Goal: Information Seeking & Learning: Compare options

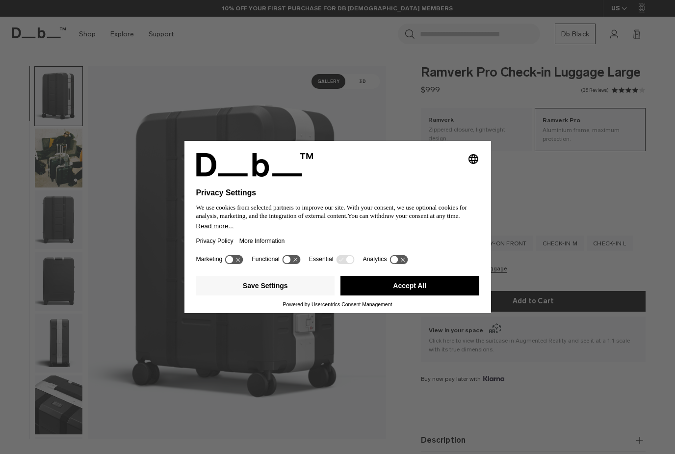
click at [366, 286] on button "Accept All" at bounding box center [409, 286] width 139 height 20
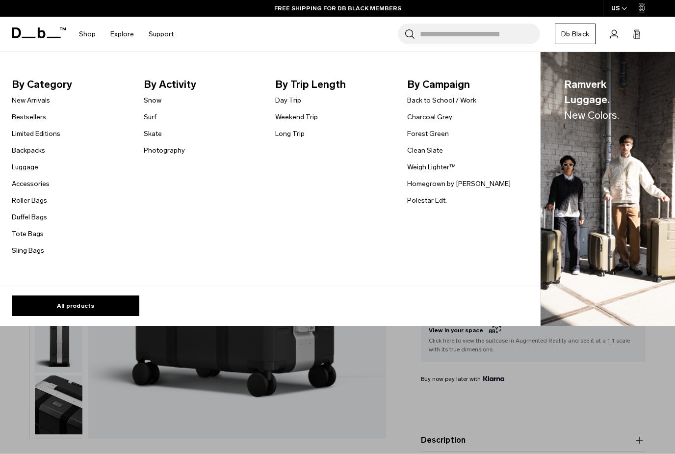
click at [18, 165] on link "Luggage" at bounding box center [25, 167] width 26 height 10
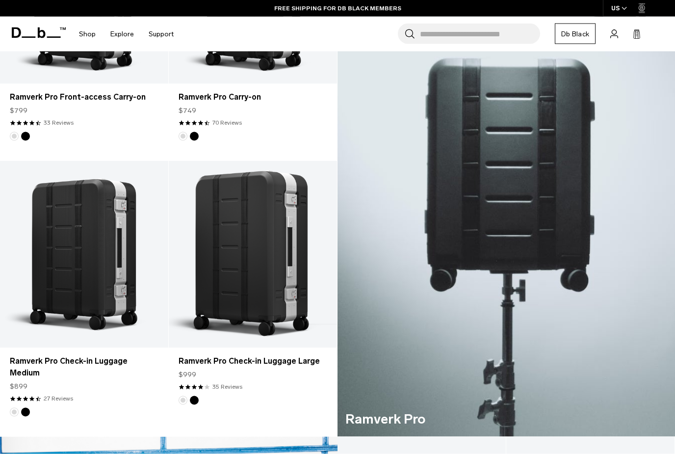
scroll to position [153, 0]
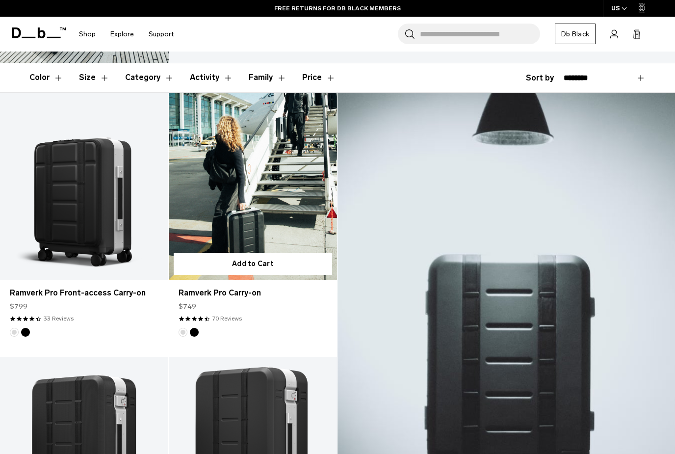
click at [225, 264] on button "Add to Cart" at bounding box center [253, 264] width 158 height 22
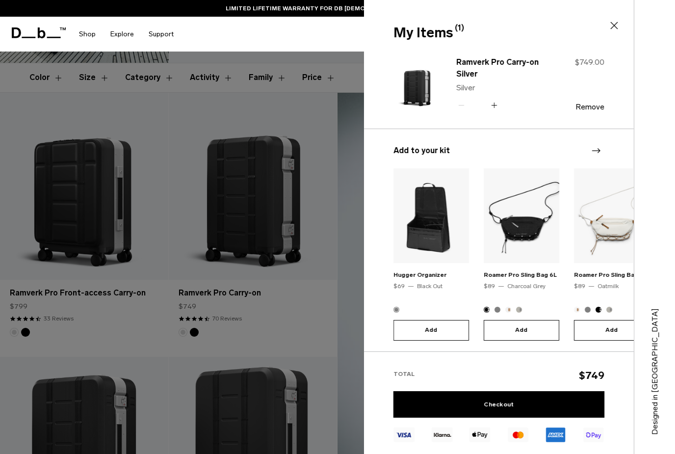
click at [209, 42] on div "Search for Bags, Luggage... Search Close Trending Products All Products Hugger …" at bounding box center [424, 34] width 486 height 35
click at [614, 24] on icon at bounding box center [614, 26] width 12 height 12
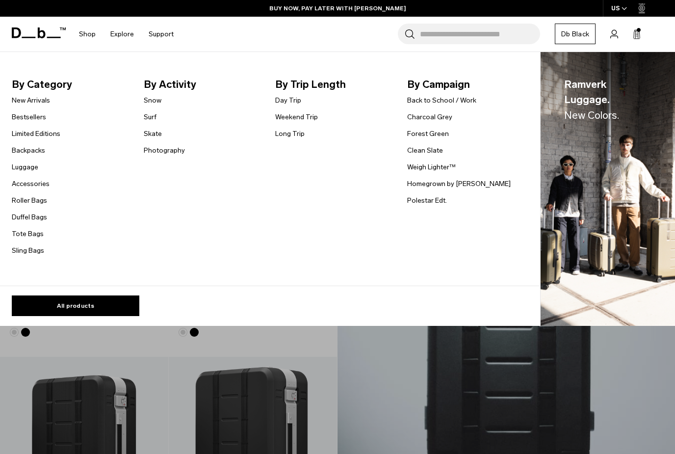
click at [19, 180] on link "Accessories" at bounding box center [31, 184] width 38 height 10
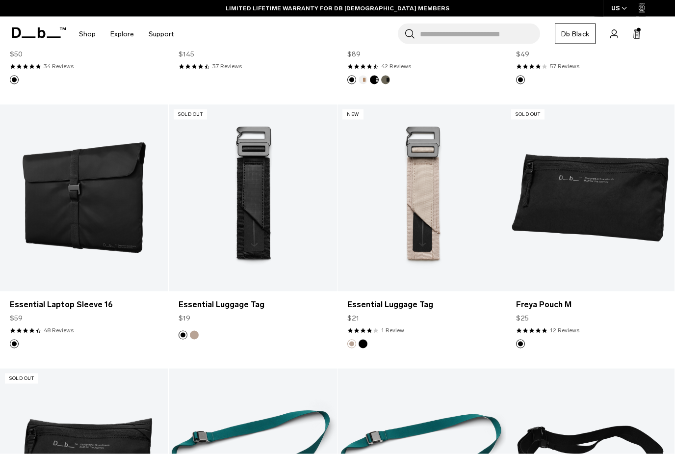
scroll to position [1194, 0]
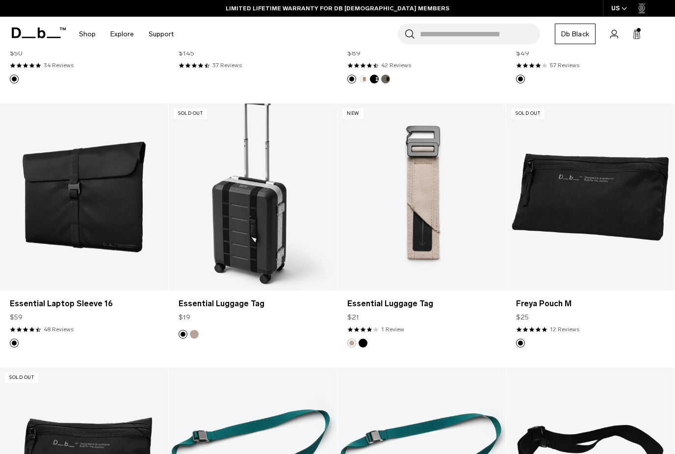
click at [204, 304] on link "Essential Luggage Tag" at bounding box center [253, 304] width 149 height 12
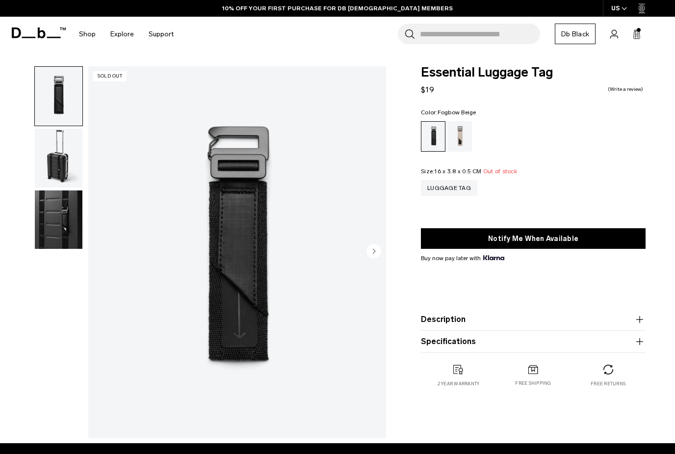
click at [460, 128] on div "Fogbow Beige" at bounding box center [459, 136] width 25 height 30
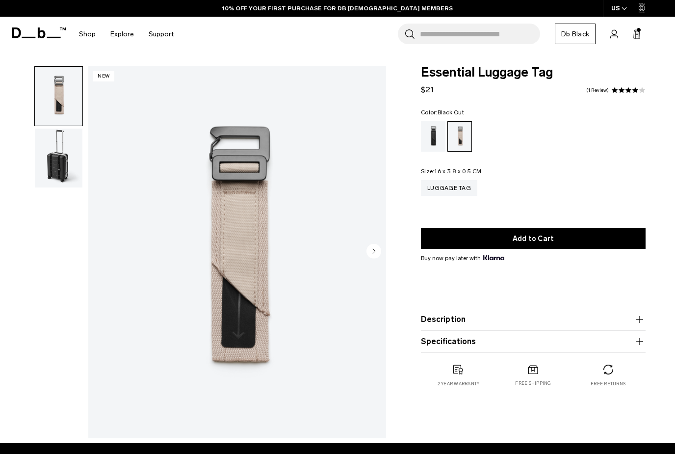
click at [431, 136] on div "Black Out" at bounding box center [433, 136] width 25 height 30
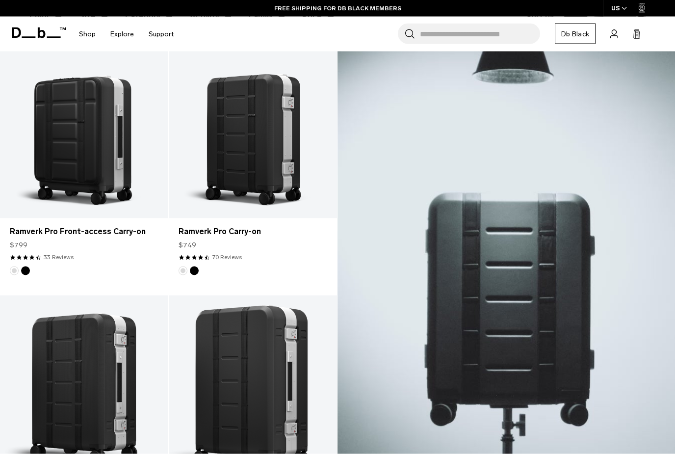
scroll to position [207, 0]
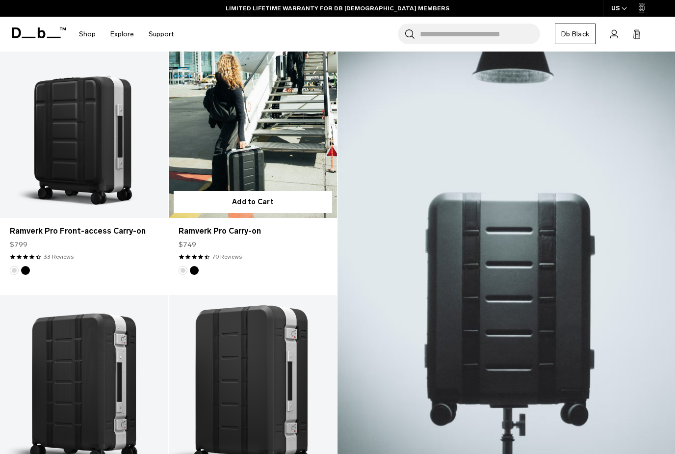
click at [240, 111] on link "Ramverk Pro Carry-on" at bounding box center [253, 124] width 168 height 187
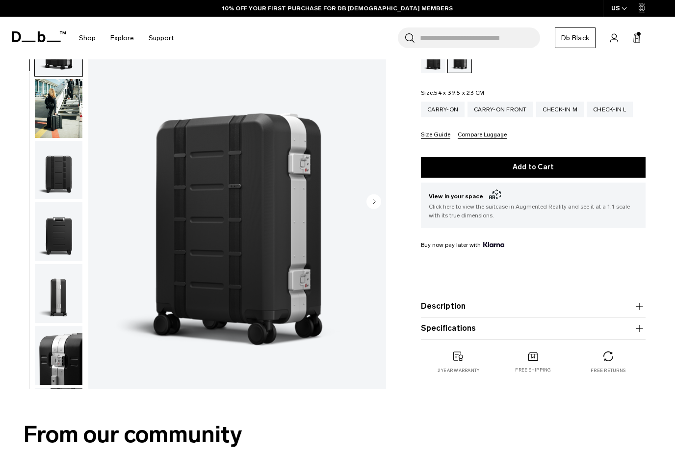
scroll to position [127, 0]
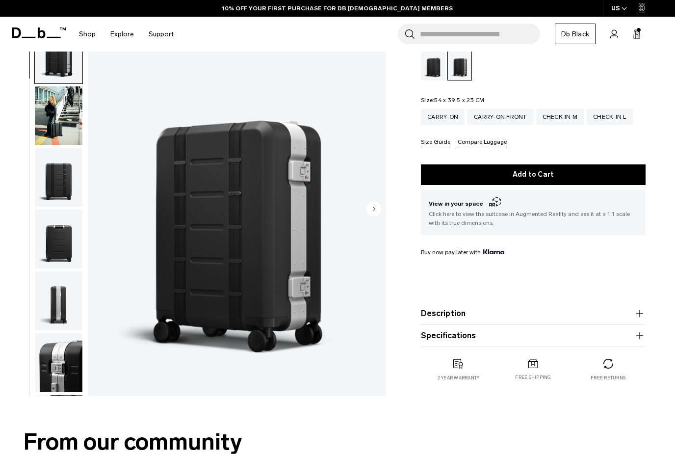
click at [48, 187] on img "button" at bounding box center [59, 177] width 48 height 59
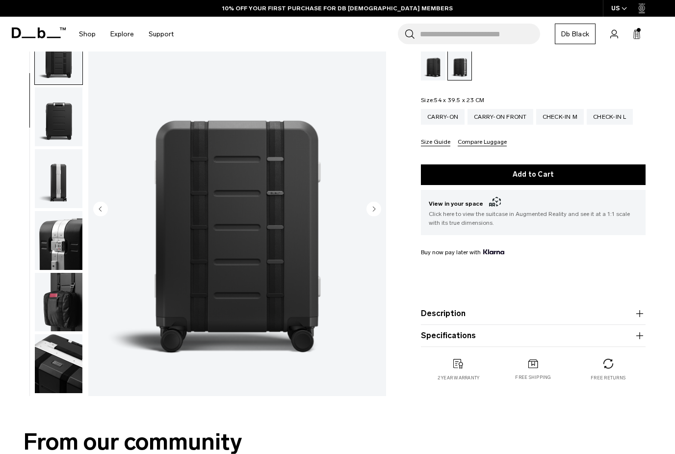
scroll to position [125, 0]
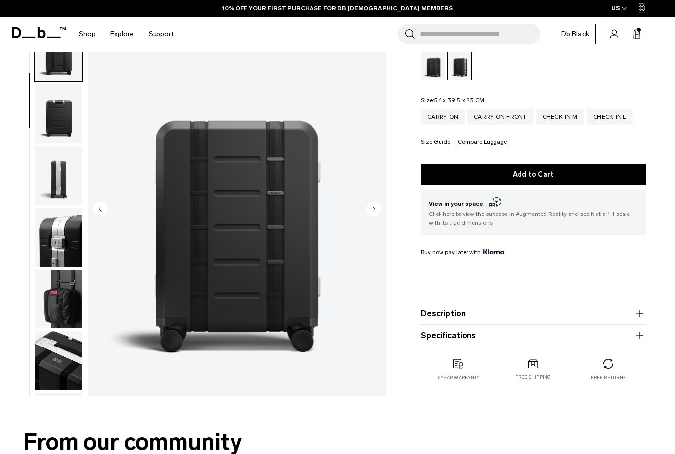
click at [58, 125] on img "button" at bounding box center [59, 113] width 48 height 59
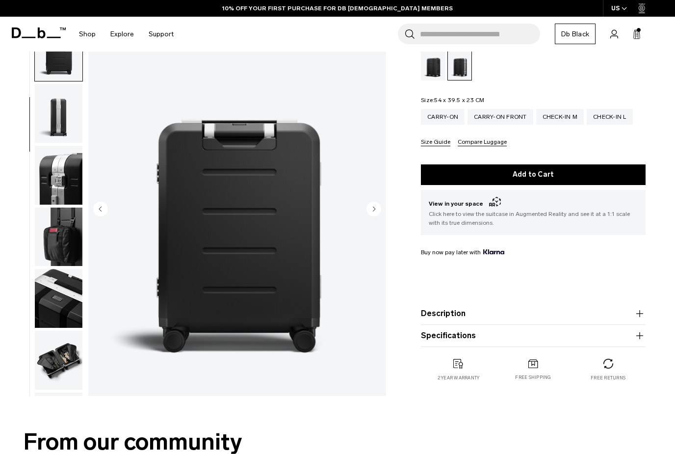
scroll to position [187, 0]
click at [52, 124] on img "button" at bounding box center [59, 113] width 48 height 59
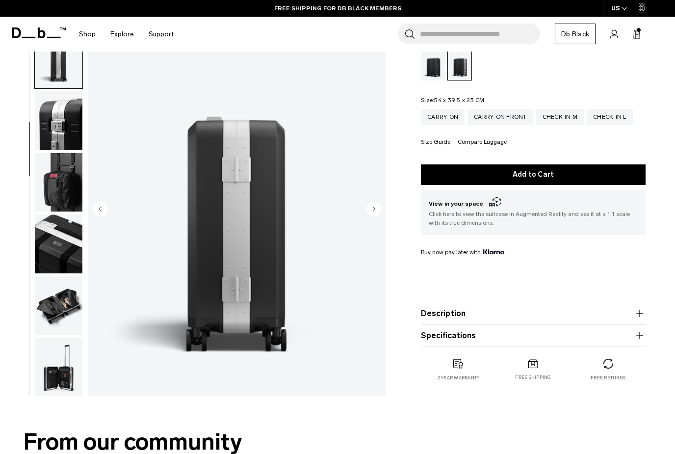
scroll to position [250, 0]
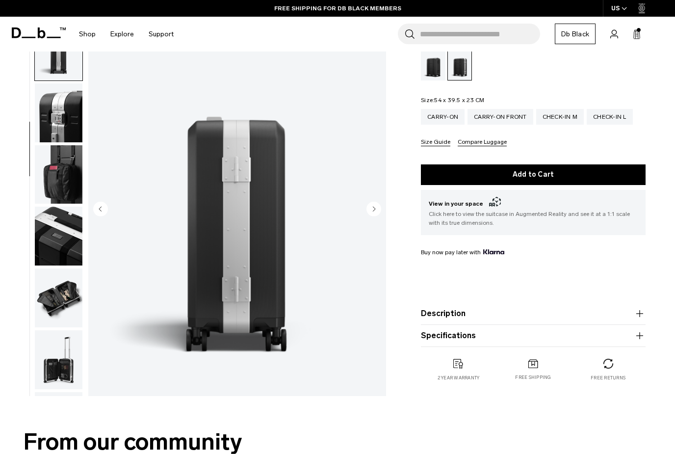
click at [51, 122] on img "button" at bounding box center [59, 112] width 48 height 59
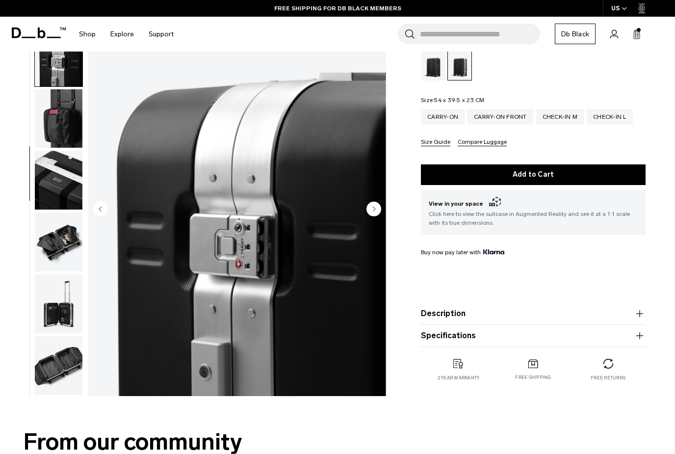
scroll to position [312, 0]
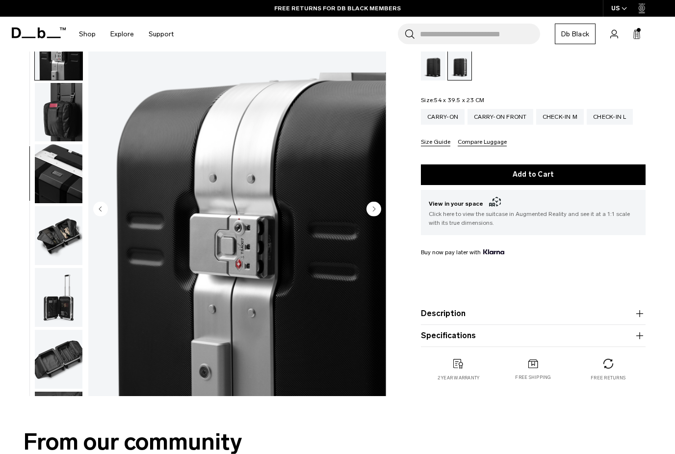
click at [60, 179] on img "button" at bounding box center [59, 173] width 48 height 59
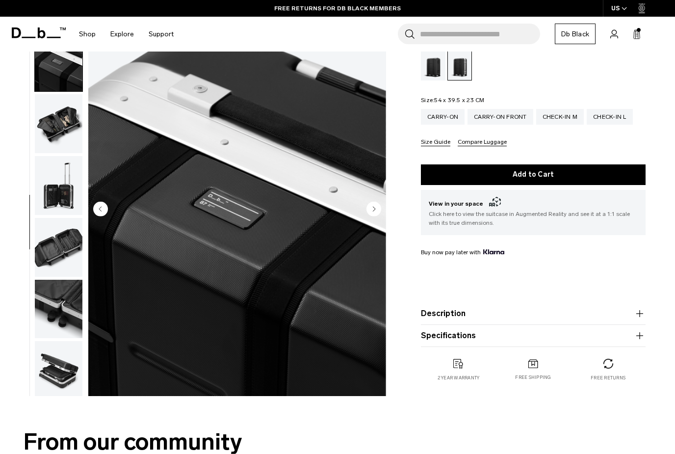
scroll to position [437, 0]
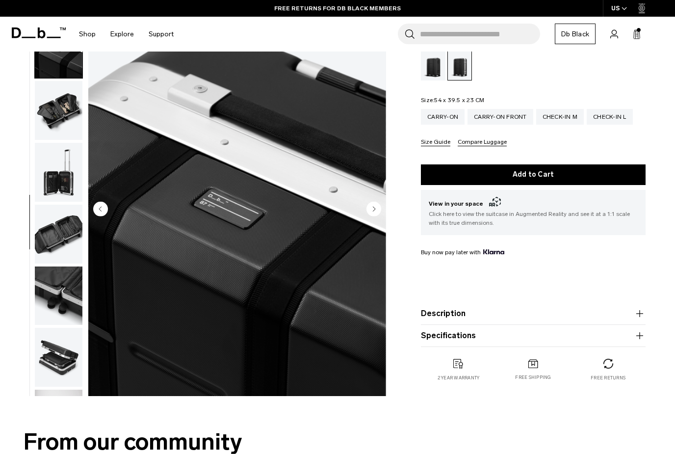
click at [58, 182] on img "button" at bounding box center [59, 172] width 48 height 59
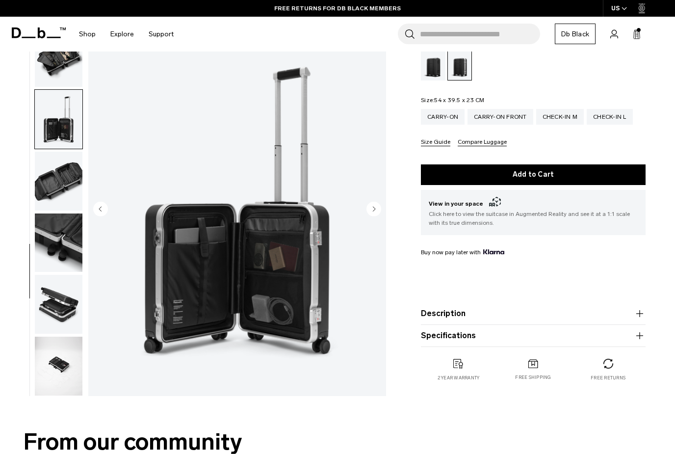
scroll to position [500, 0]
click at [52, 180] on img "button" at bounding box center [59, 181] width 48 height 59
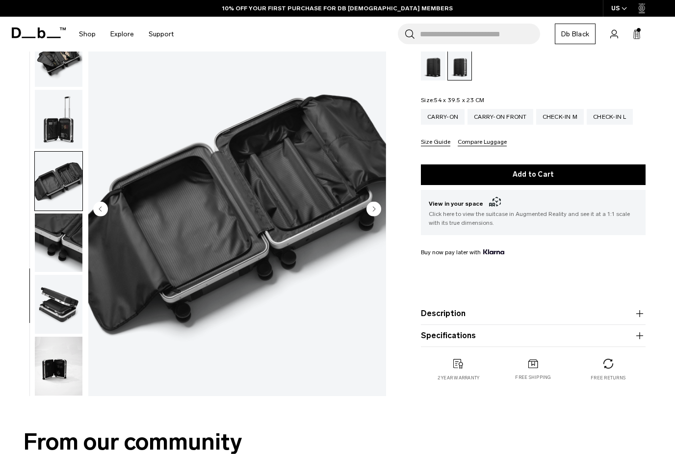
click at [380, 208] on circle "Next slide" at bounding box center [373, 209] width 15 height 15
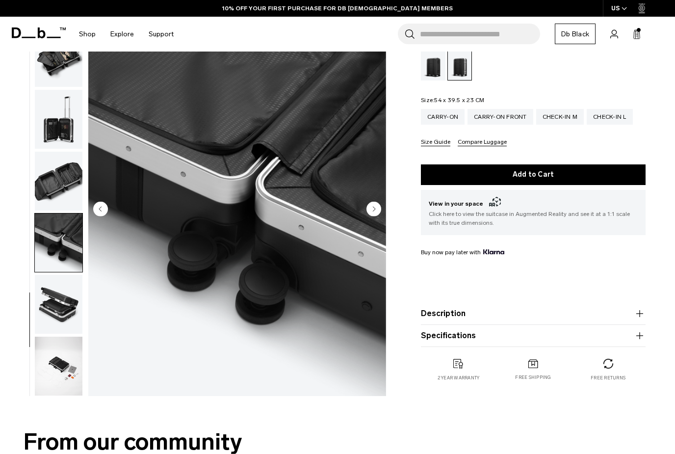
click at [378, 208] on circle "Next slide" at bounding box center [373, 209] width 15 height 15
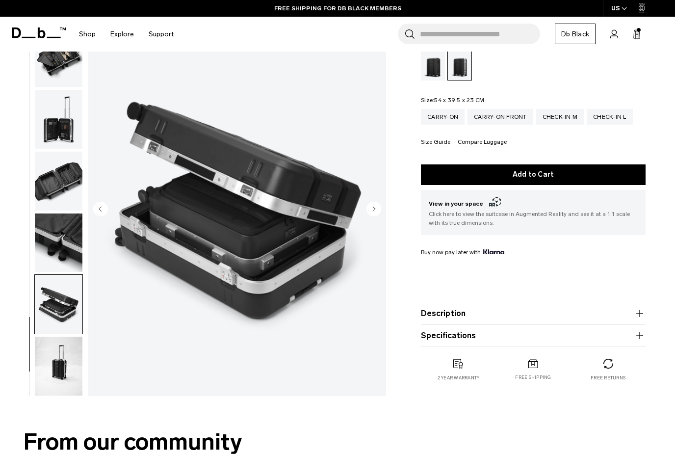
click at [377, 206] on circle "Next slide" at bounding box center [373, 209] width 15 height 15
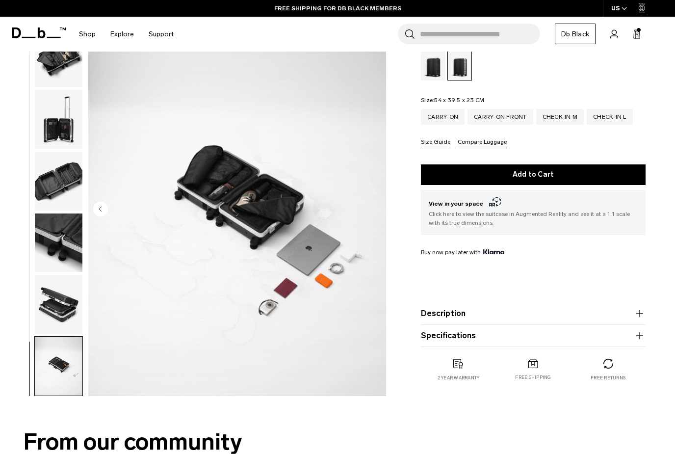
click at [618, 38] on icon at bounding box center [613, 34] width 7 height 8
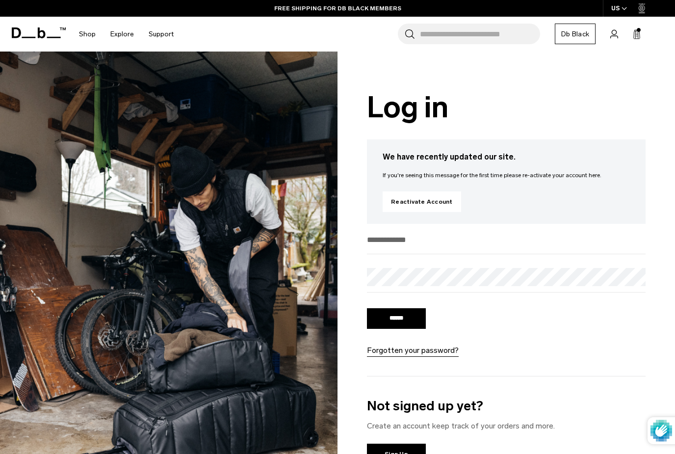
type input "**********"
click at [396, 320] on input "******" at bounding box center [396, 318] width 59 height 21
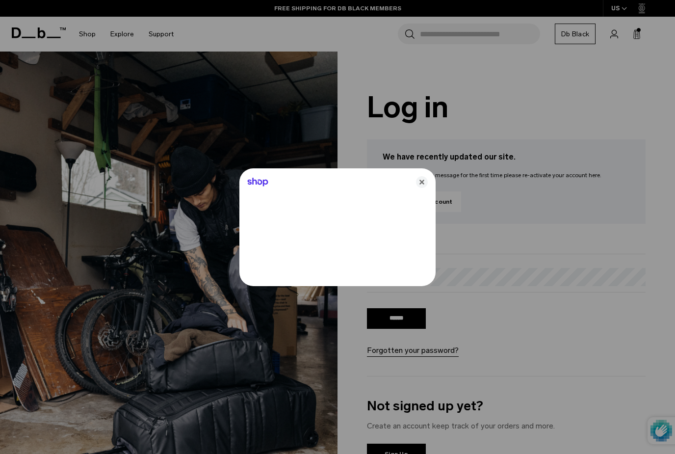
click at [420, 185] on icon "Close" at bounding box center [422, 182] width 12 height 12
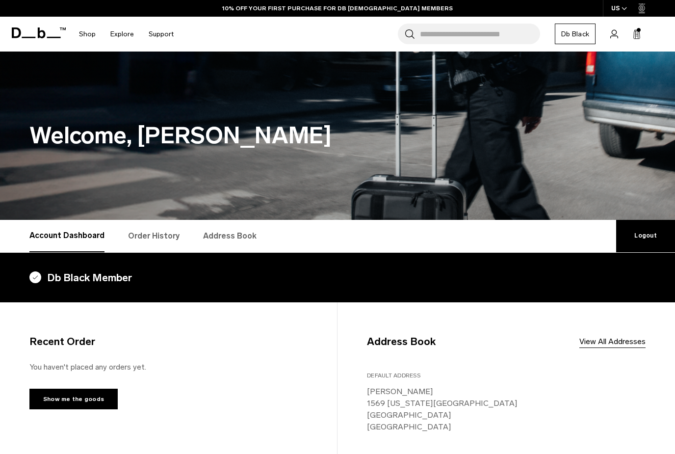
click at [638, 36] on rect at bounding box center [638, 34] width 0 height 7
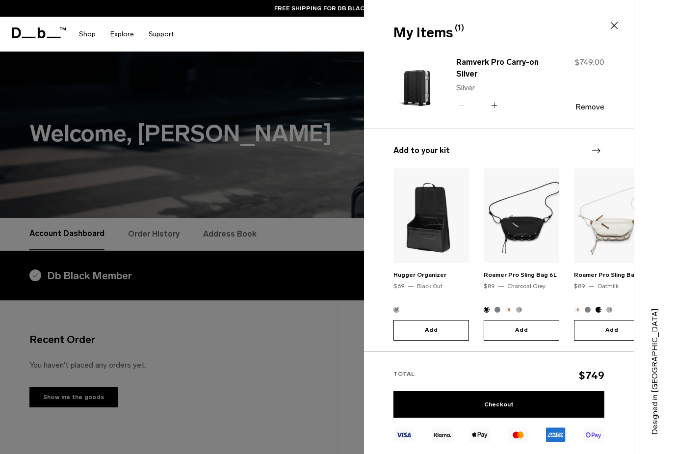
scroll to position [3, 0]
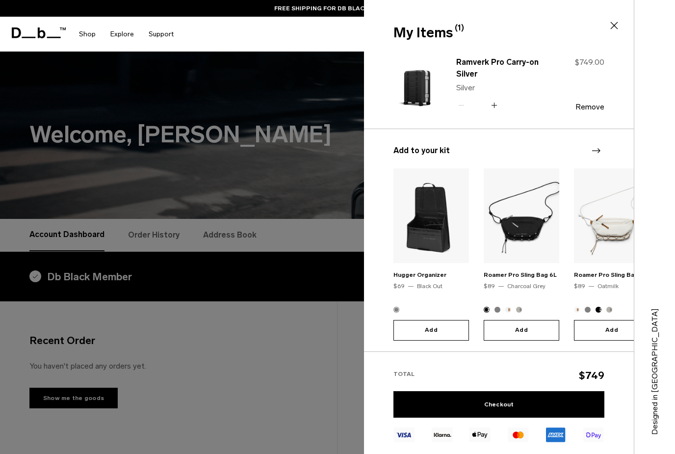
click at [620, 18] on div "My Items (1) Close" at bounding box center [498, 24] width 268 height 49
click at [608, 28] on icon at bounding box center [614, 26] width 12 height 12
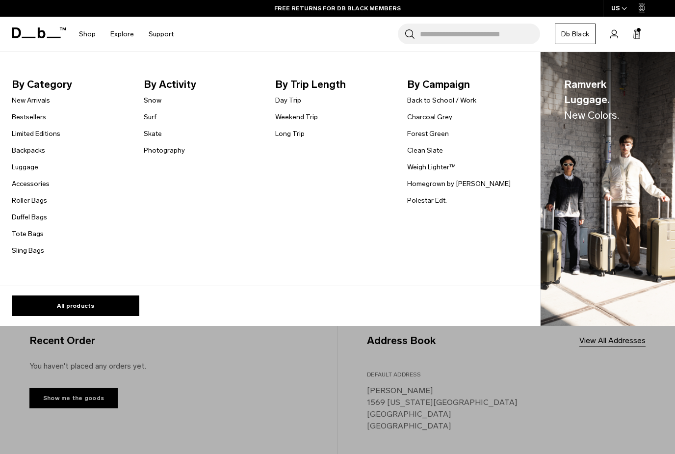
click at [19, 184] on link "Accessories" at bounding box center [31, 184] width 38 height 10
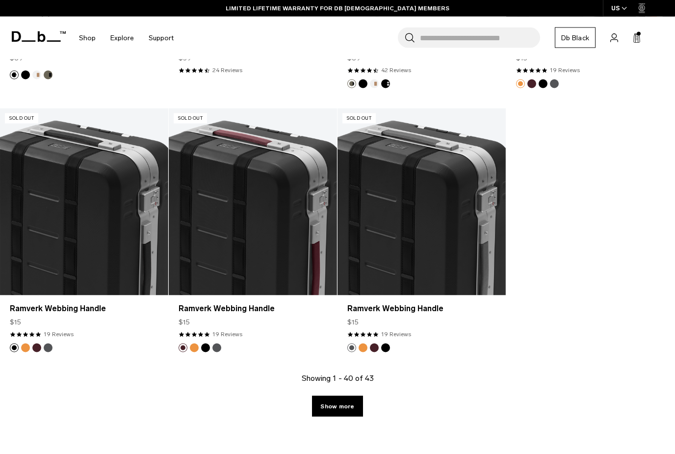
scroll to position [2770, 0]
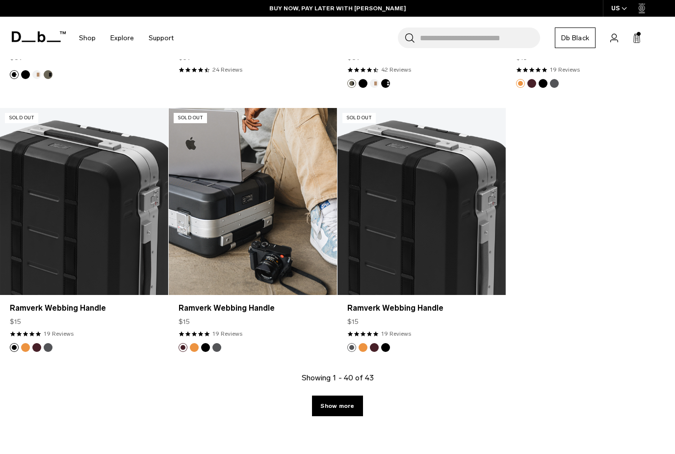
click at [194, 349] on button "Midnight Sun" at bounding box center [194, 347] width 9 height 9
click at [203, 346] on button "Black Out" at bounding box center [205, 347] width 9 height 9
click at [213, 349] on button "Gneiss" at bounding box center [216, 347] width 9 height 9
click at [178, 353] on article "Sold Out Sold Out Ramverk Webbing Handle $15 4.8 star rating 19 Reviews" at bounding box center [253, 240] width 169 height 264
click at [182, 347] on button "Raspberry" at bounding box center [183, 347] width 9 height 9
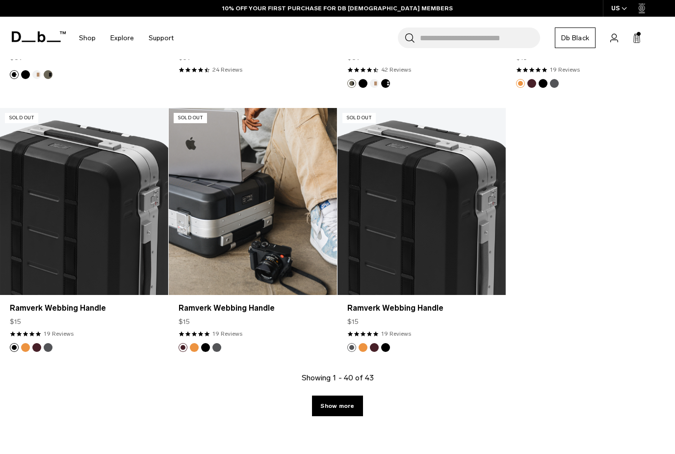
click at [201, 229] on link "Ramverk Webbing Handle Raspberry" at bounding box center [253, 201] width 168 height 187
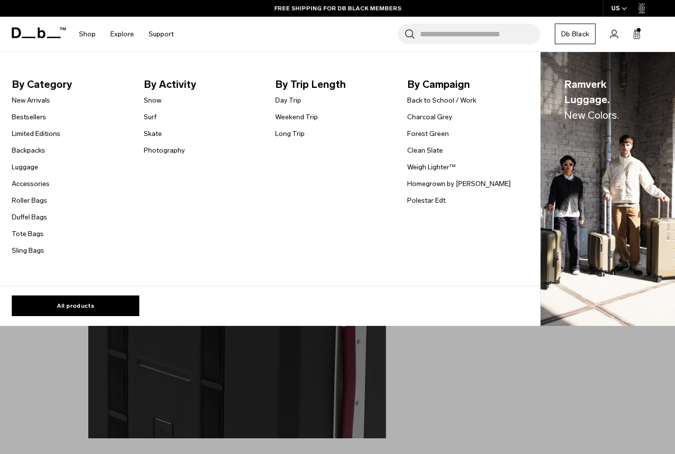
click at [13, 182] on link "Accessories" at bounding box center [31, 184] width 38 height 10
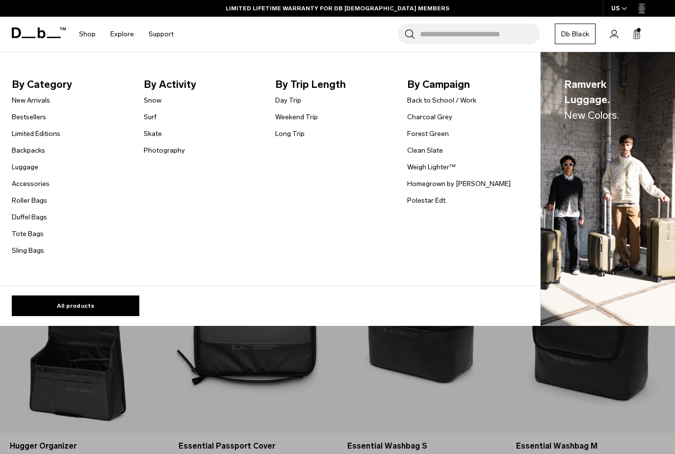
click at [17, 169] on link "Luggage" at bounding box center [25, 167] width 26 height 10
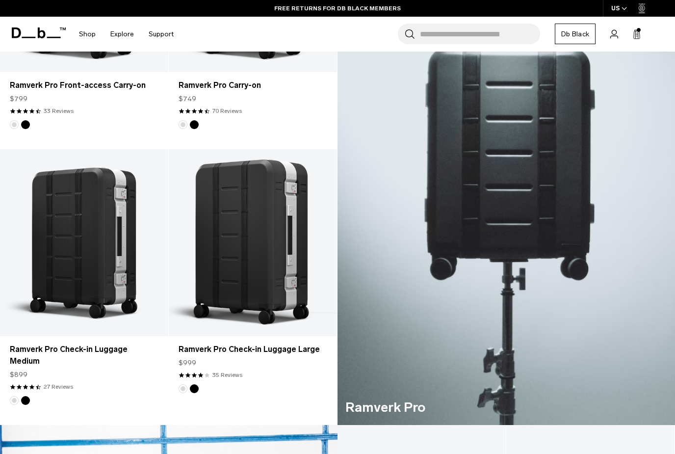
scroll to position [354, 0]
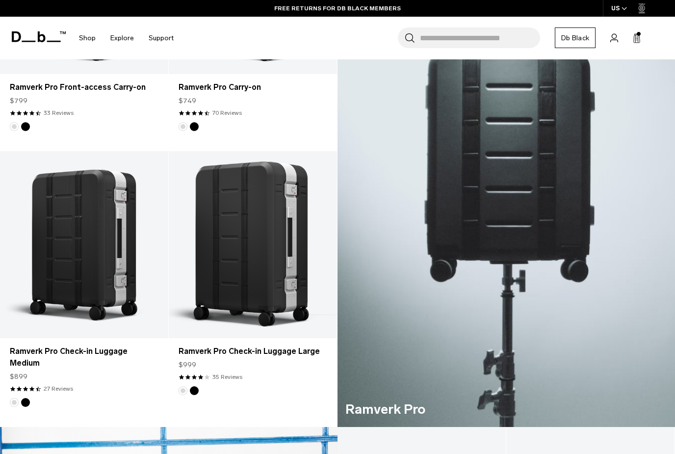
click at [532, 170] on div "Ramverk Pro" at bounding box center [507, 157] width 338 height 540
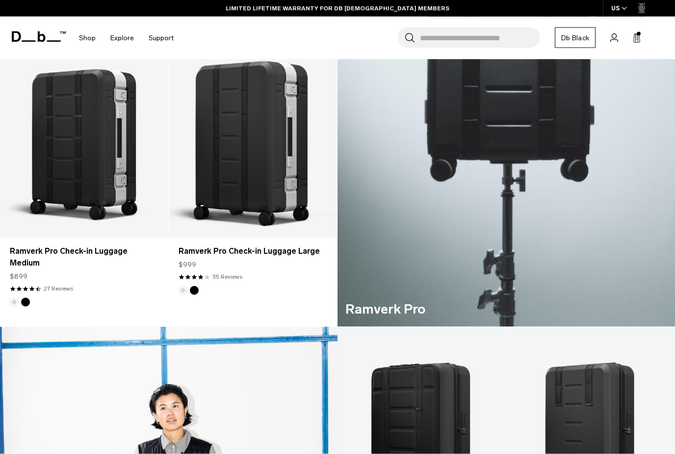
scroll to position [458, 0]
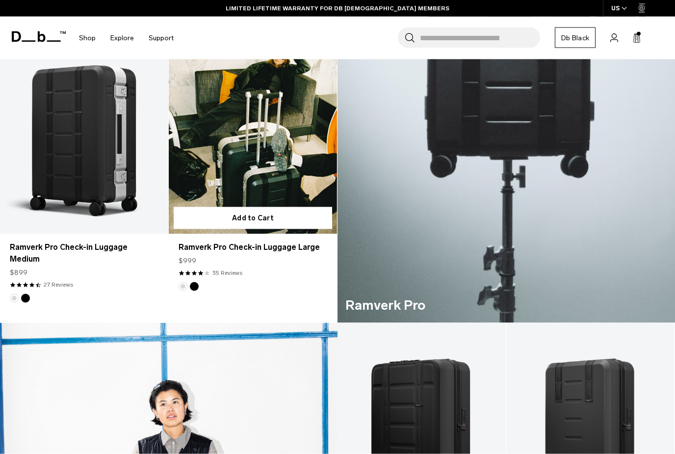
click at [218, 246] on link "Ramverk Pro Check-in Luggage Large" at bounding box center [253, 247] width 149 height 12
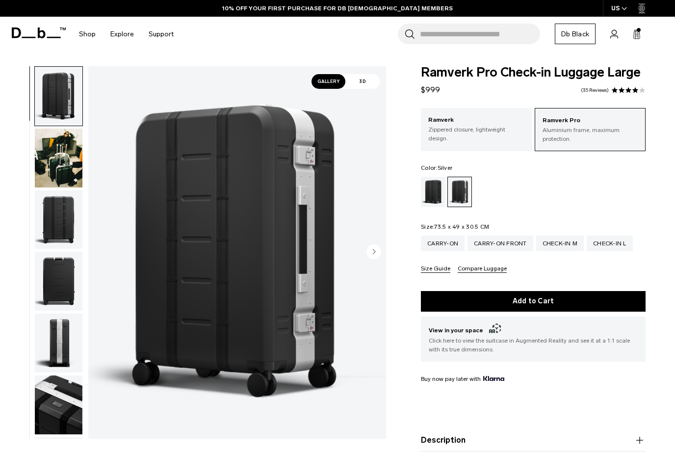
click at [378, 253] on circle "Next slide" at bounding box center [373, 251] width 15 height 15
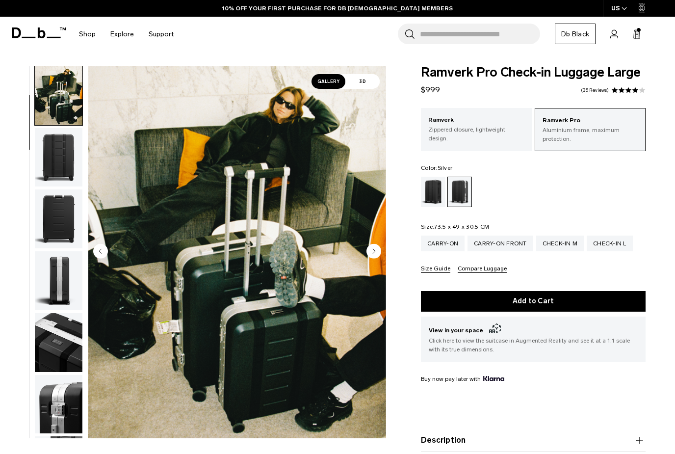
click at [371, 255] on circle "Next slide" at bounding box center [373, 251] width 15 height 15
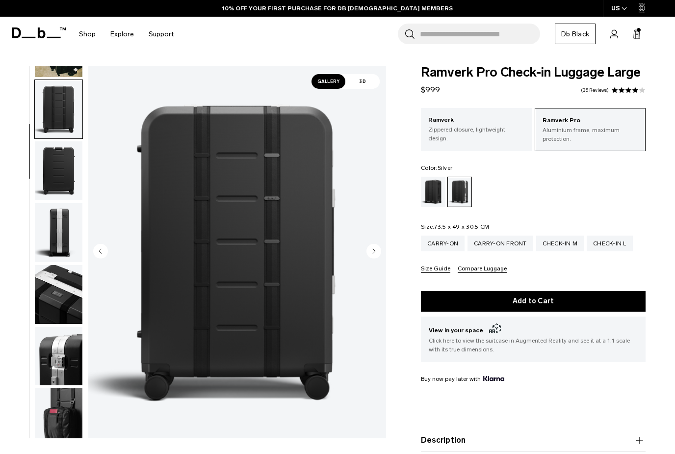
scroll to position [125, 0]
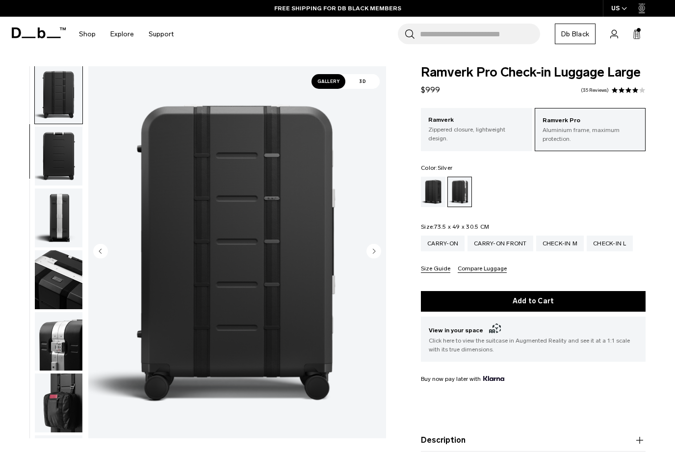
click at [381, 257] on icon "Next slide" at bounding box center [373, 251] width 15 height 15
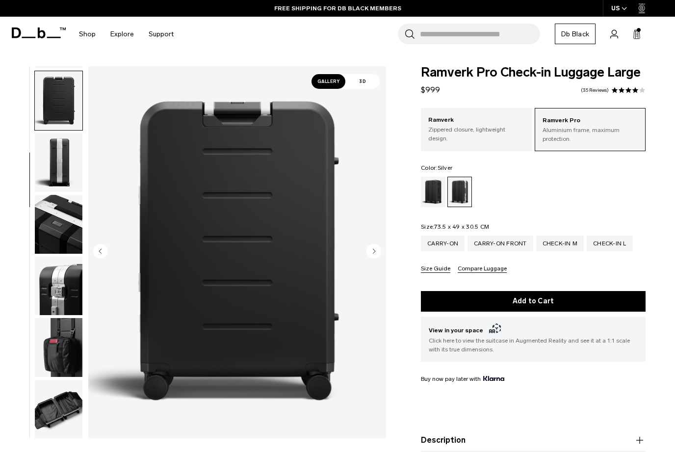
scroll to position [187, 0]
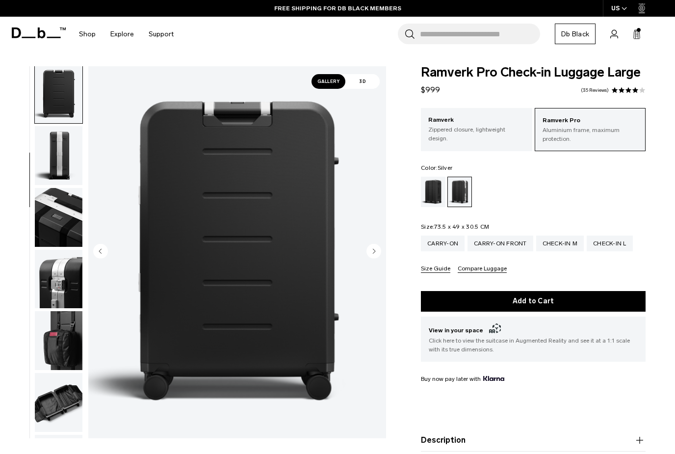
click at [372, 259] on button "Next slide" at bounding box center [373, 252] width 15 height 17
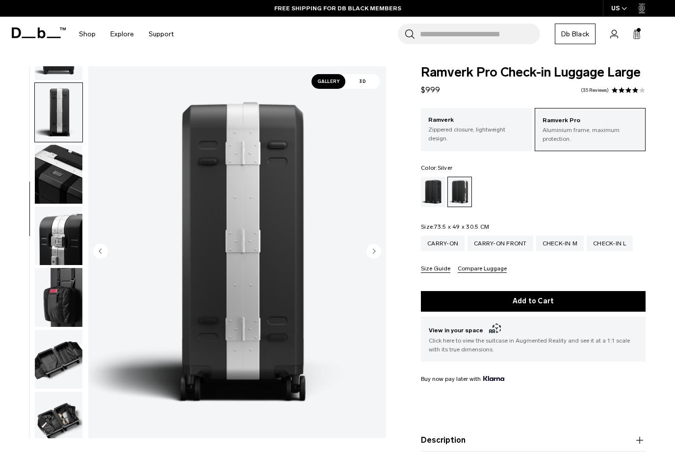
scroll to position [250, 0]
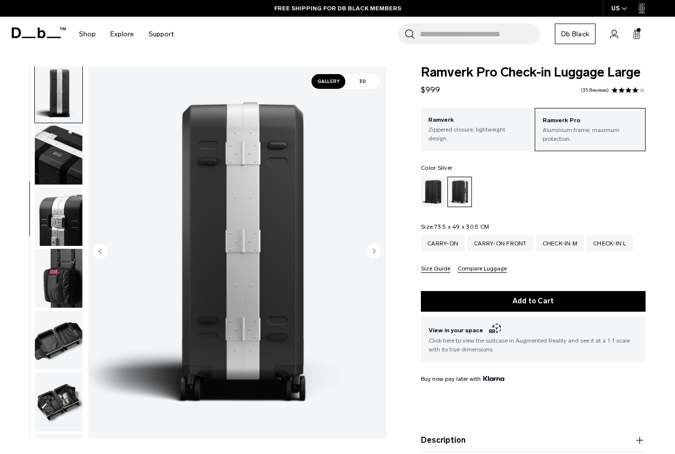
click at [377, 253] on circle "Next slide" at bounding box center [373, 251] width 15 height 15
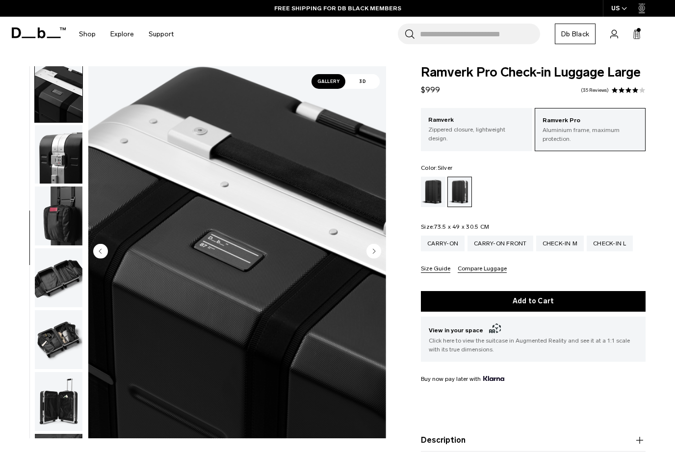
click at [372, 252] on circle "Next slide" at bounding box center [373, 251] width 15 height 15
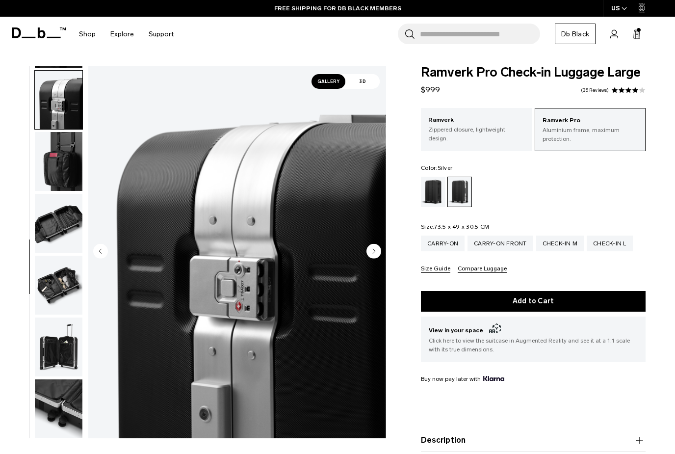
scroll to position [375, 0]
click at [375, 253] on circle "Next slide" at bounding box center [373, 251] width 15 height 15
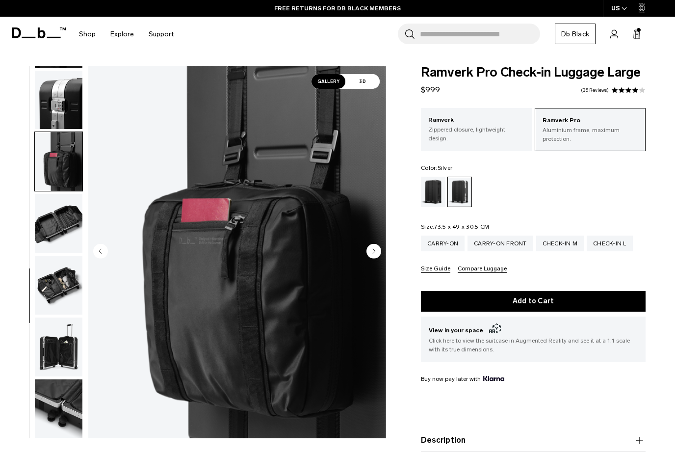
scroll to position [375, 0]
click at [373, 255] on circle "Next slide" at bounding box center [373, 251] width 15 height 15
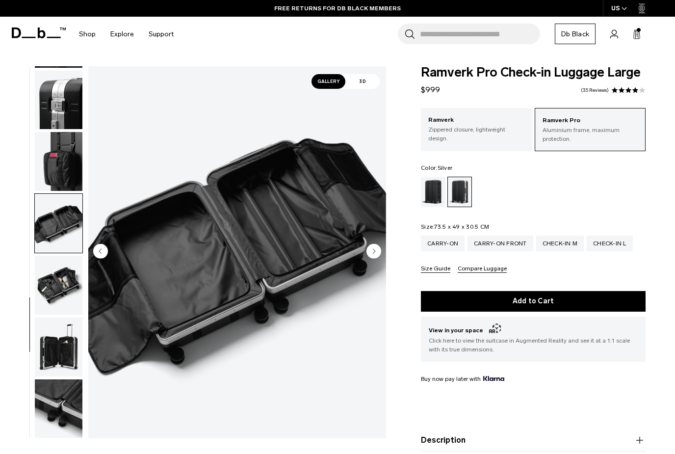
click at [374, 247] on circle "Next slide" at bounding box center [373, 251] width 15 height 15
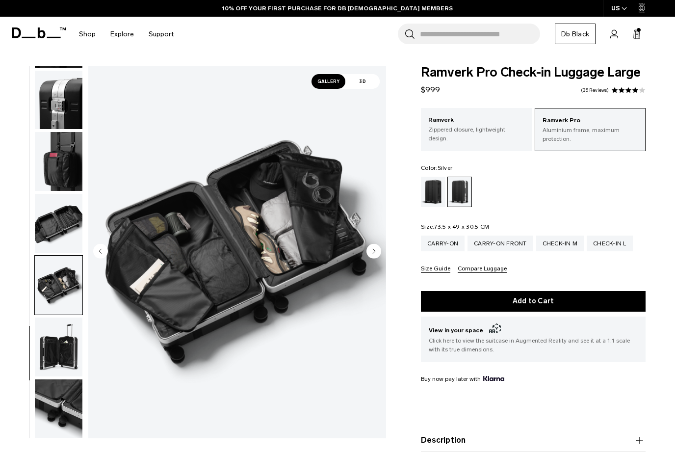
click at [379, 250] on circle "Next slide" at bounding box center [373, 251] width 15 height 15
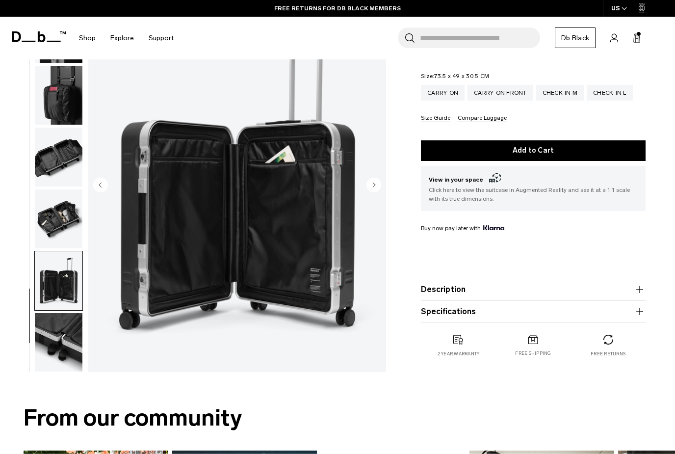
scroll to position [145, 0]
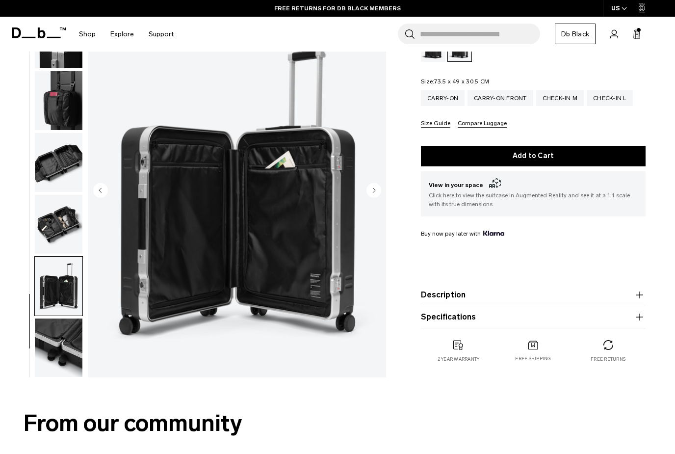
click at [53, 340] on img "button" at bounding box center [59, 347] width 48 height 59
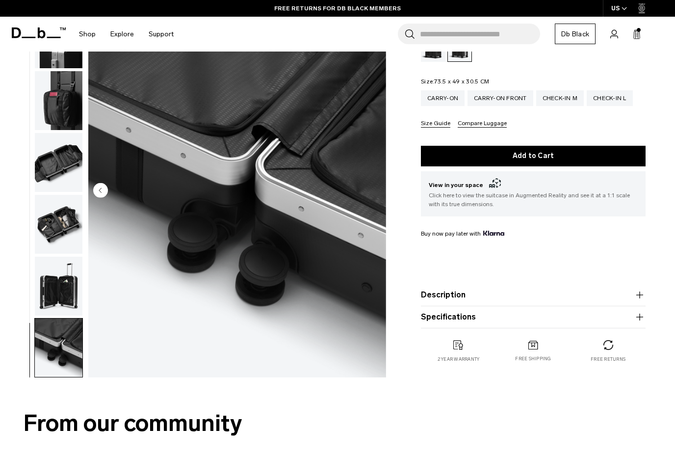
click at [57, 285] on img "button" at bounding box center [59, 286] width 48 height 59
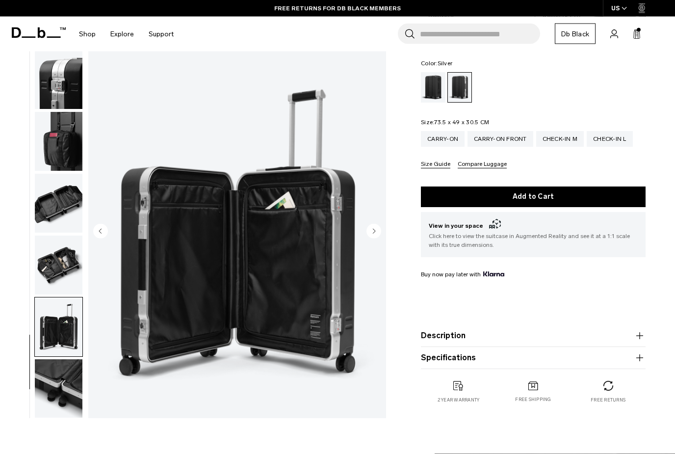
scroll to position [104, 0]
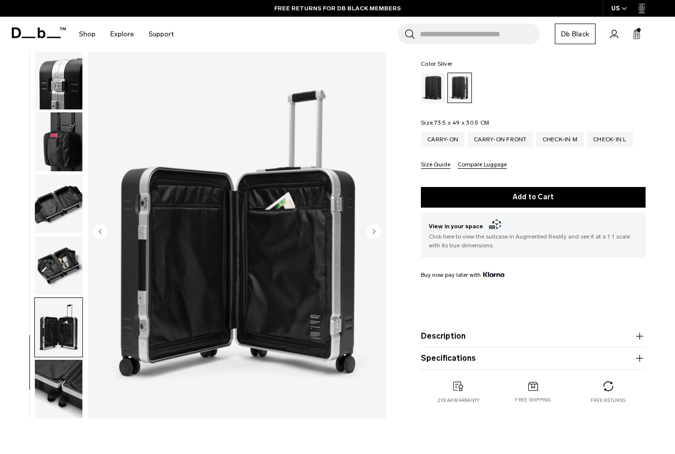
click at [62, 266] on img "button" at bounding box center [59, 265] width 48 height 59
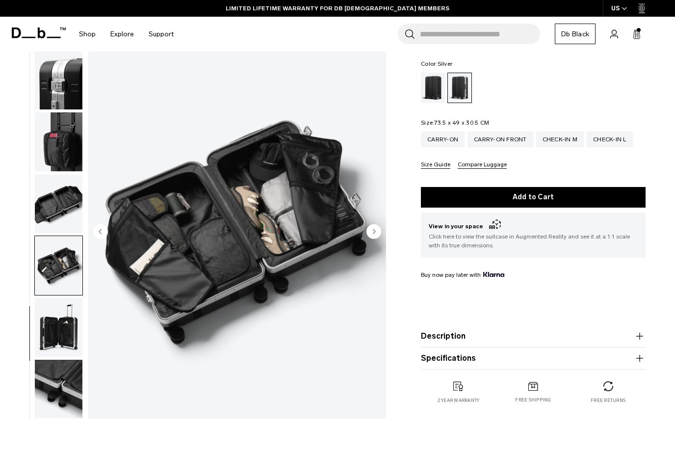
click at [52, 204] on img "button" at bounding box center [59, 203] width 48 height 59
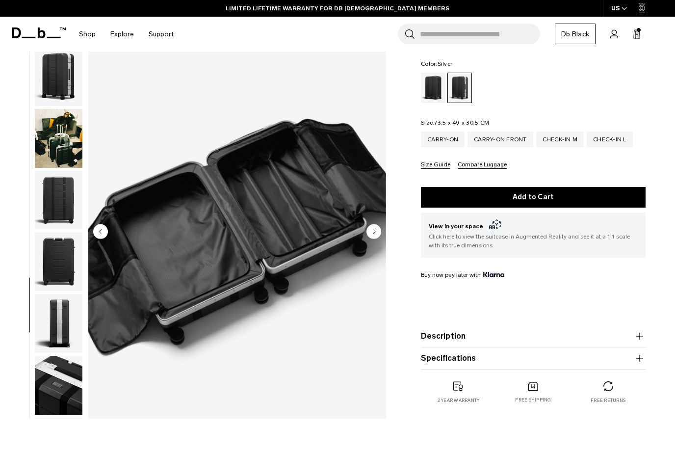
scroll to position [0, 0]
click at [56, 149] on img "button" at bounding box center [59, 138] width 48 height 59
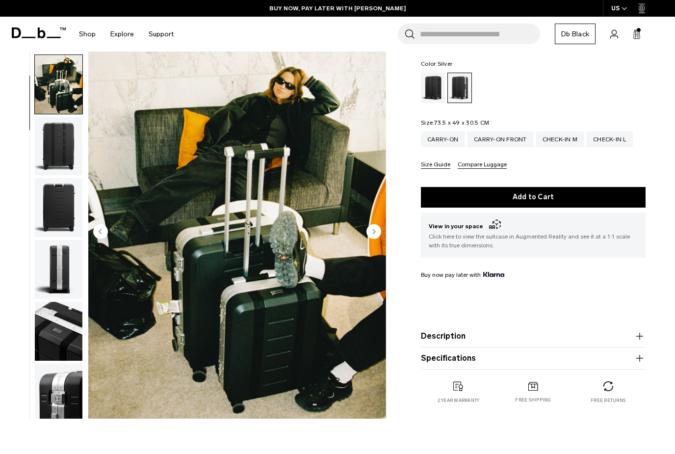
scroll to position [62, 0]
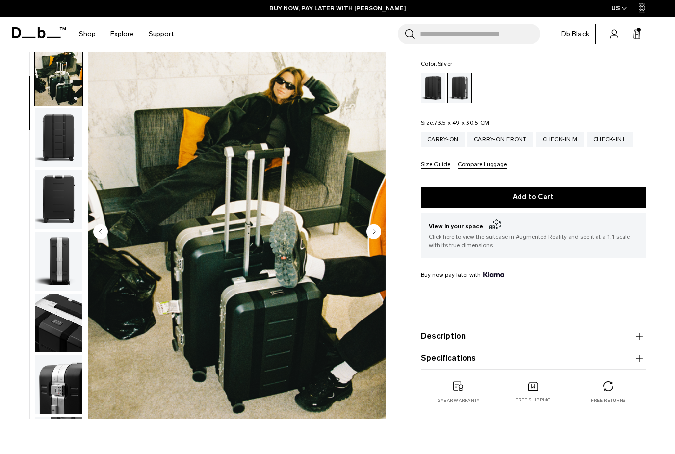
click at [52, 152] on img "button" at bounding box center [59, 137] width 48 height 59
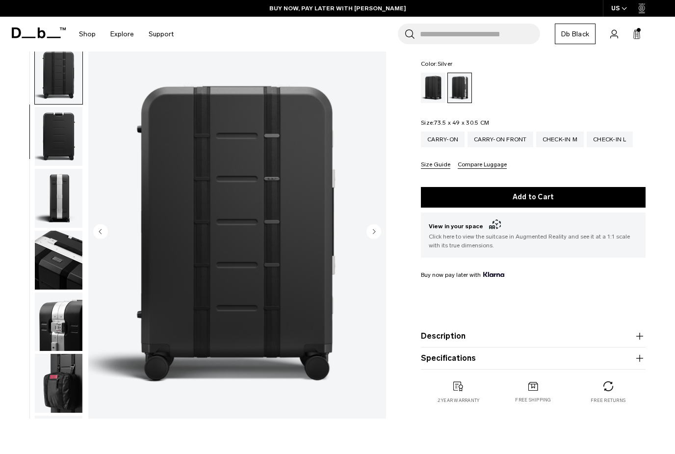
click at [52, 149] on img "button" at bounding box center [59, 136] width 48 height 59
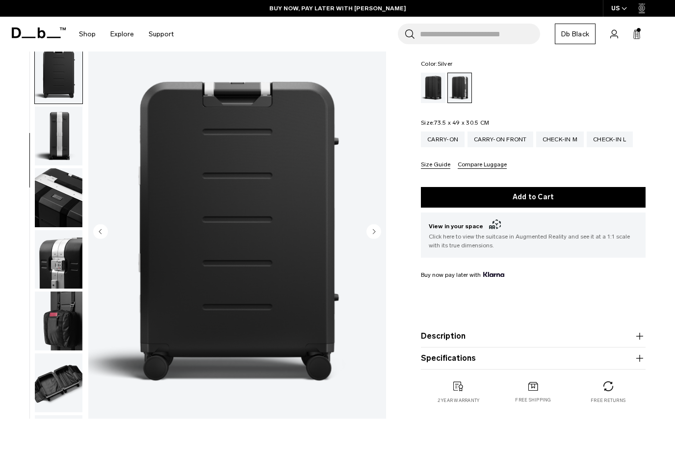
click at [52, 151] on img "button" at bounding box center [59, 135] width 48 height 59
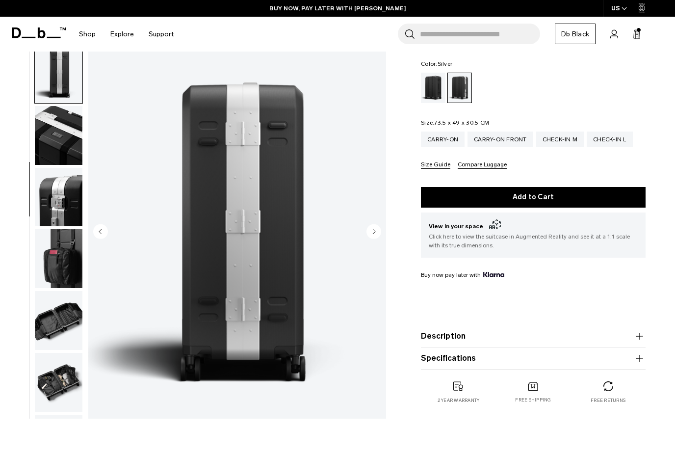
click at [54, 152] on img "button" at bounding box center [59, 135] width 48 height 59
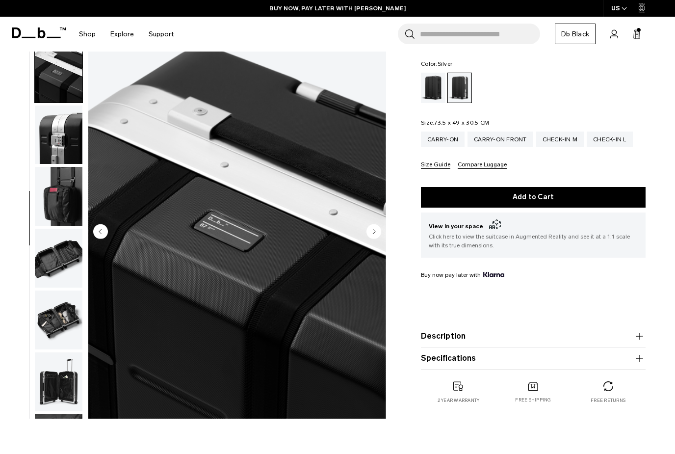
click at [52, 153] on img "button" at bounding box center [59, 134] width 48 height 59
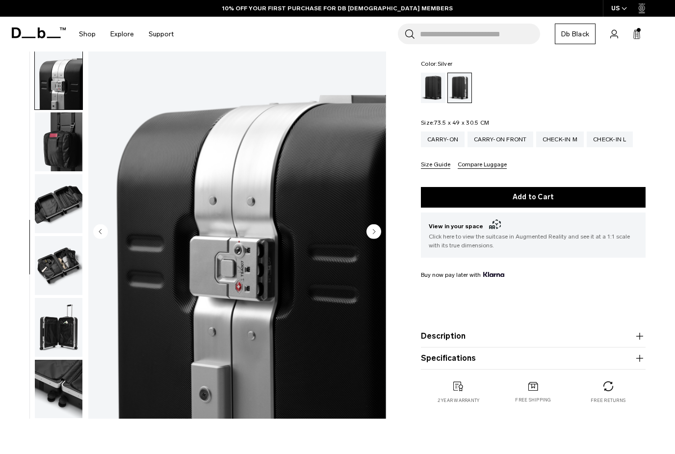
click at [57, 150] on img "button" at bounding box center [59, 141] width 48 height 59
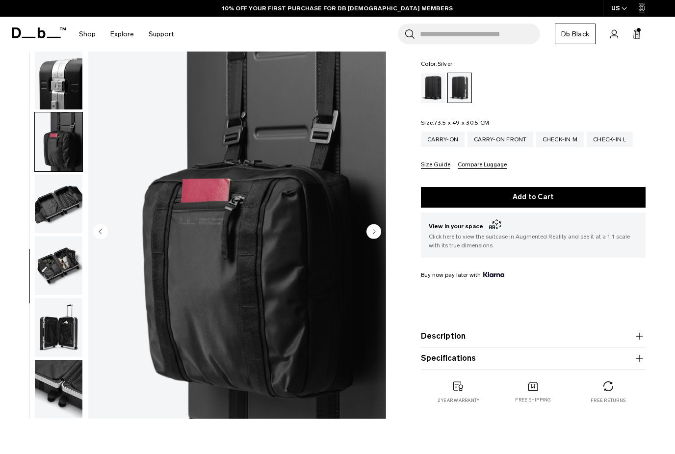
scroll to position [375, 0]
click at [50, 201] on img "button" at bounding box center [59, 203] width 48 height 59
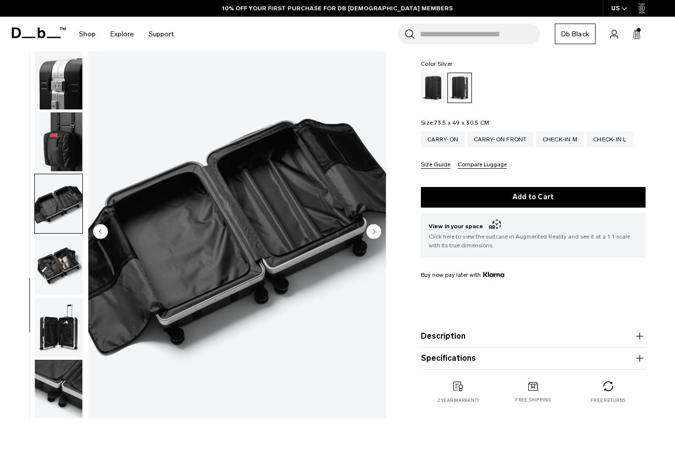
click at [45, 268] on img "button" at bounding box center [59, 265] width 48 height 59
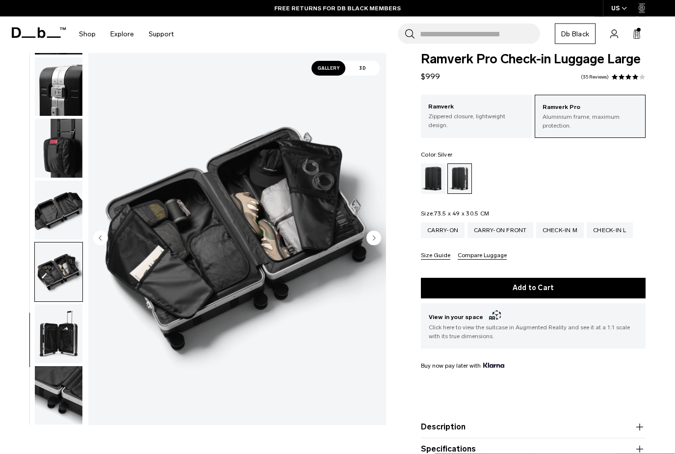
scroll to position [14, 0]
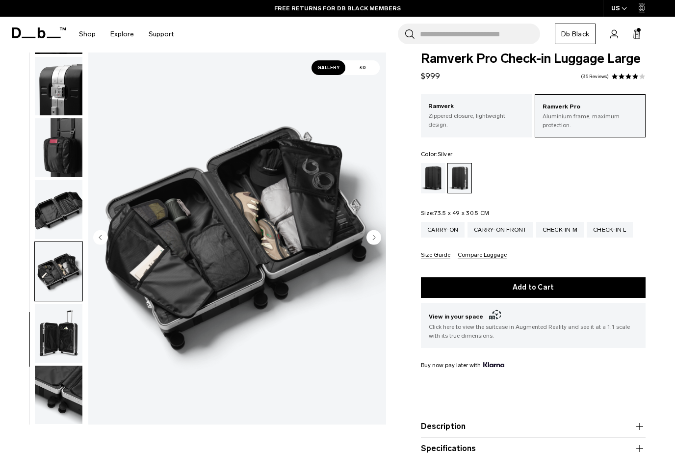
click at [51, 344] on img "button" at bounding box center [59, 333] width 48 height 59
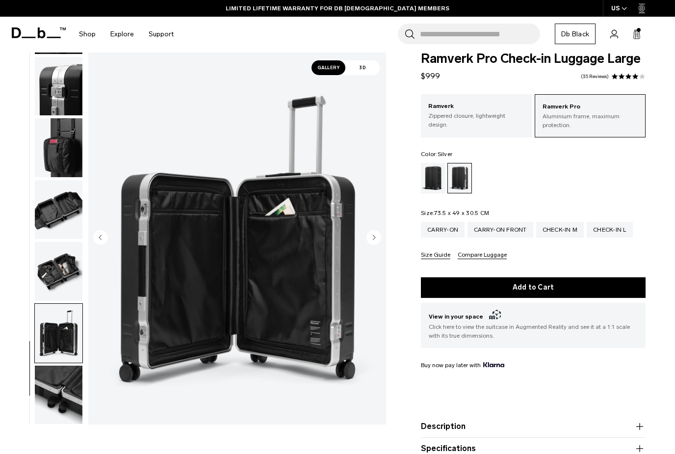
click at [358, 66] on span "3D" at bounding box center [362, 67] width 34 height 15
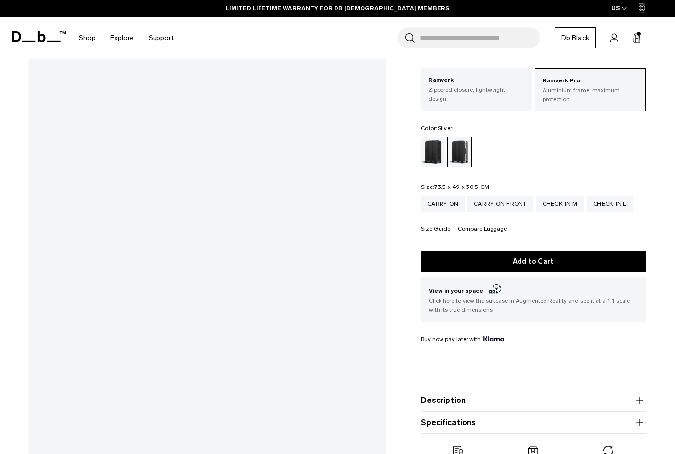
scroll to position [72, 0]
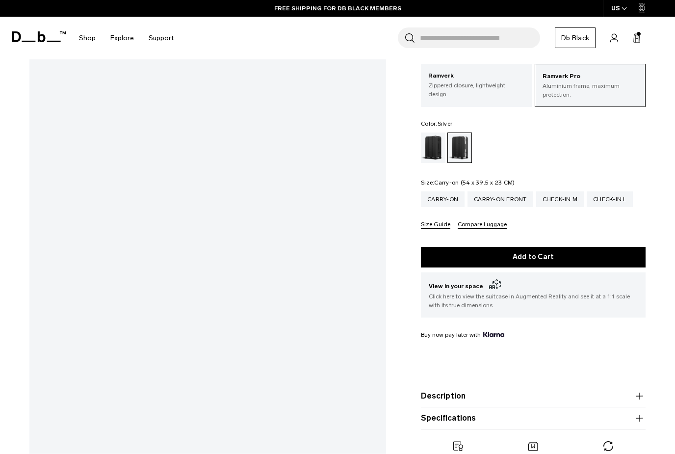
click at [440, 206] on div "Carry-on" at bounding box center [443, 199] width 44 height 16
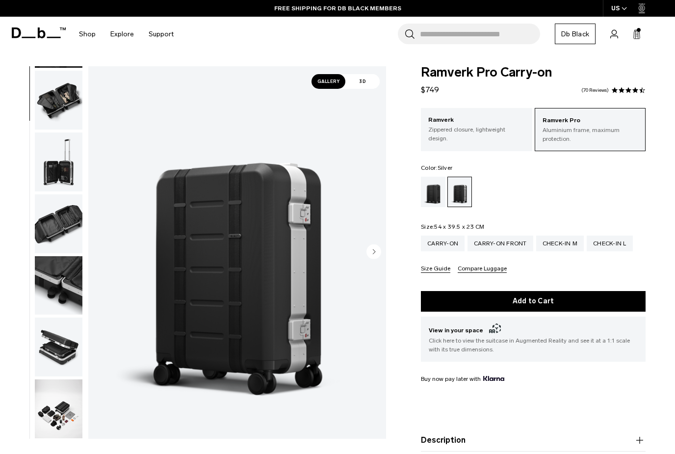
scroll to position [500, 0]
click at [56, 415] on img "button" at bounding box center [59, 408] width 48 height 59
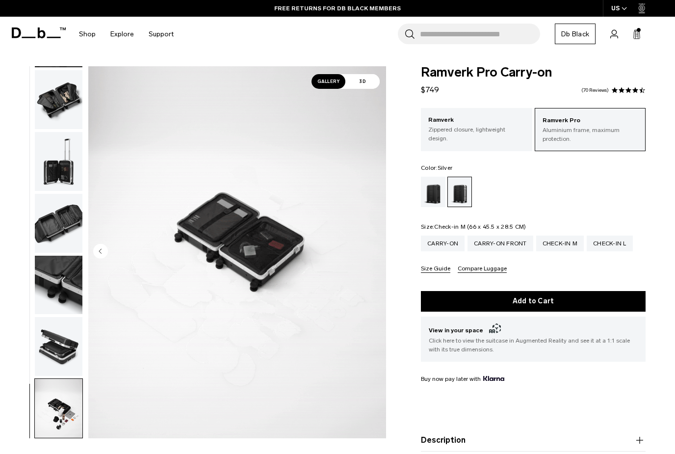
click at [558, 237] on div "Check-in M" at bounding box center [560, 243] width 48 height 16
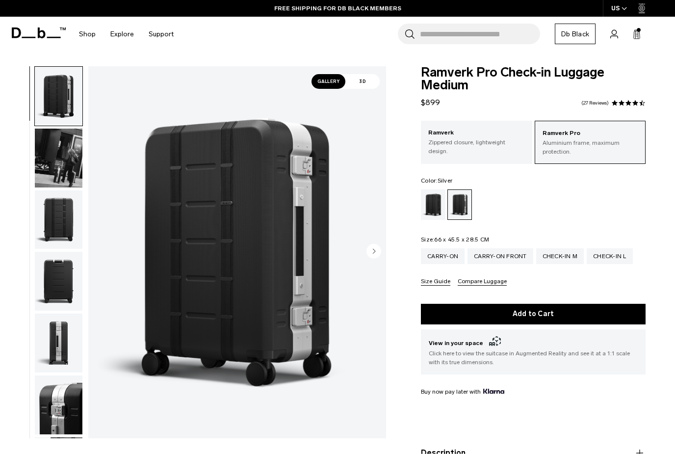
click at [50, 164] on img "button" at bounding box center [59, 158] width 48 height 59
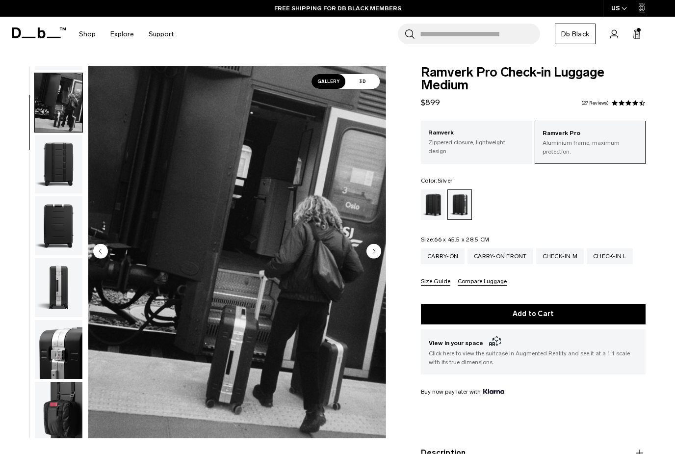
scroll to position [62, 0]
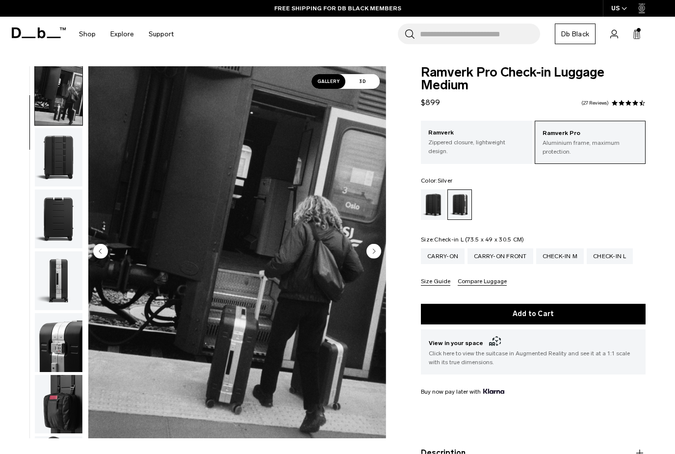
click at [611, 259] on div "Check-in L" at bounding box center [610, 256] width 46 height 16
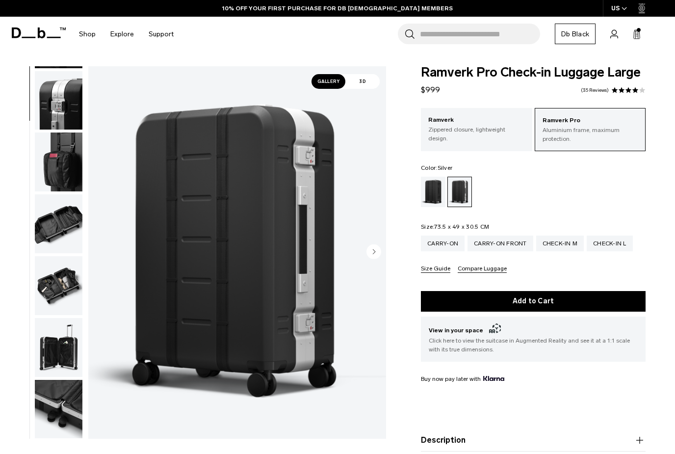
scroll to position [375, 0]
click at [46, 285] on img "button" at bounding box center [59, 285] width 48 height 59
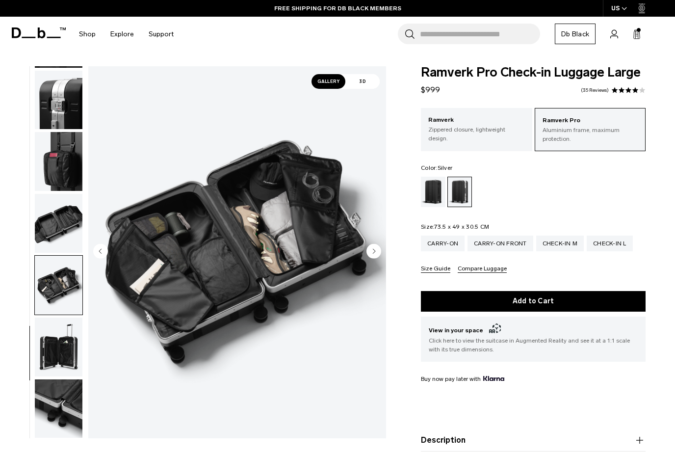
click at [57, 404] on img "button" at bounding box center [59, 408] width 48 height 59
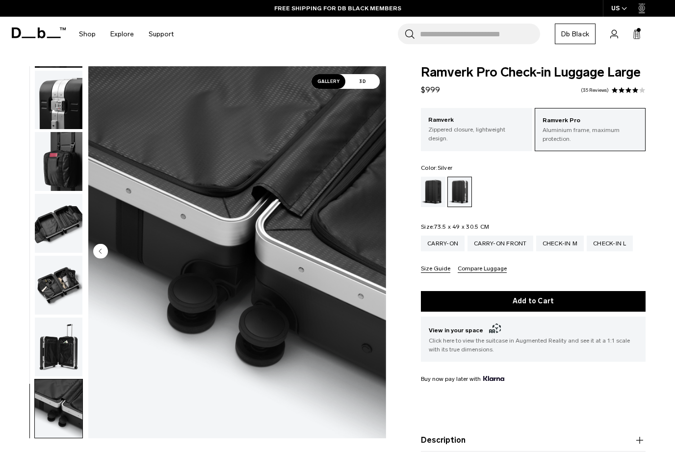
scroll to position [375, 0]
click at [47, 335] on img "button" at bounding box center [59, 346] width 48 height 59
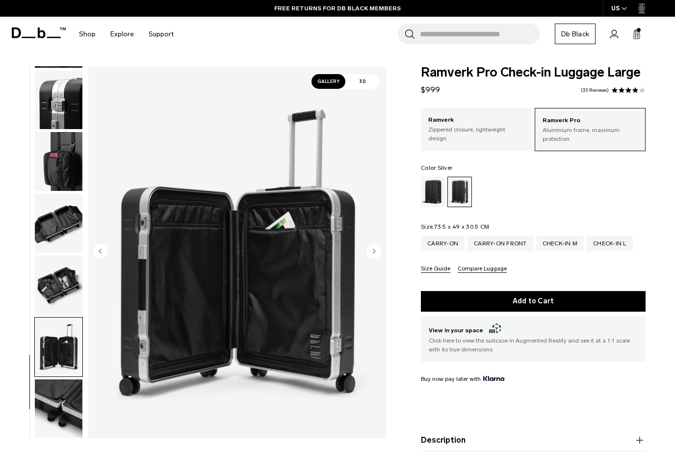
click at [54, 283] on img "button" at bounding box center [59, 285] width 48 height 59
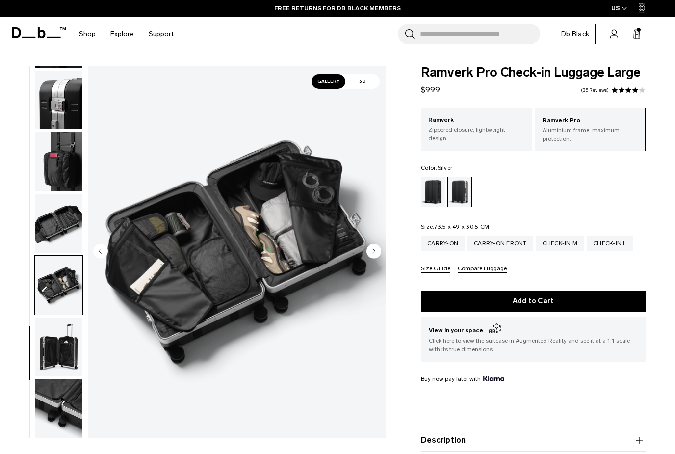
click at [49, 224] on img "button" at bounding box center [59, 223] width 48 height 59
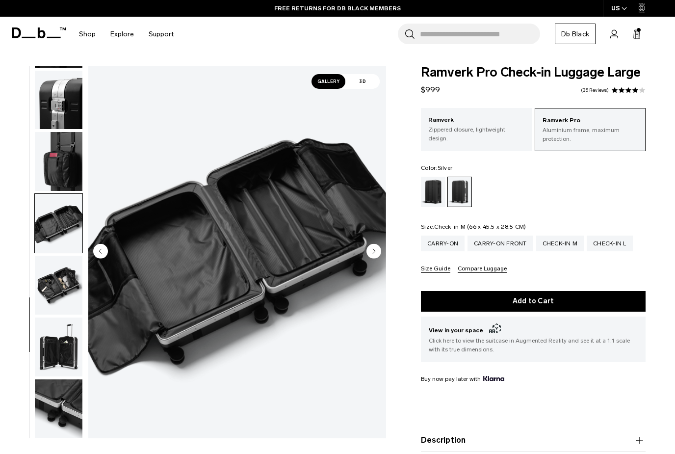
click at [562, 248] on div "Check-in M" at bounding box center [560, 243] width 48 height 16
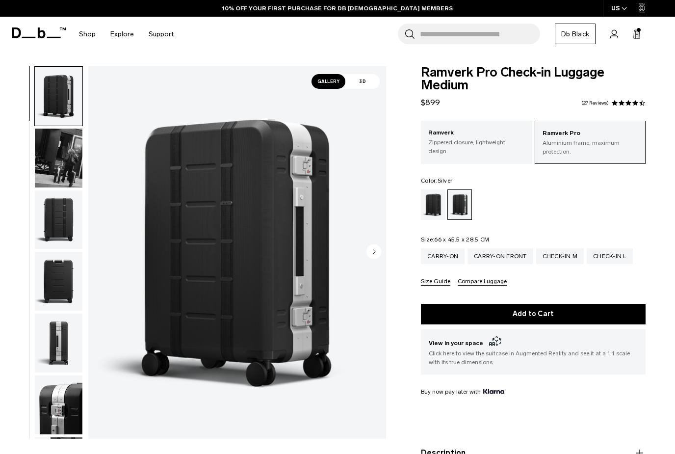
click at [64, 226] on img "button" at bounding box center [59, 219] width 48 height 59
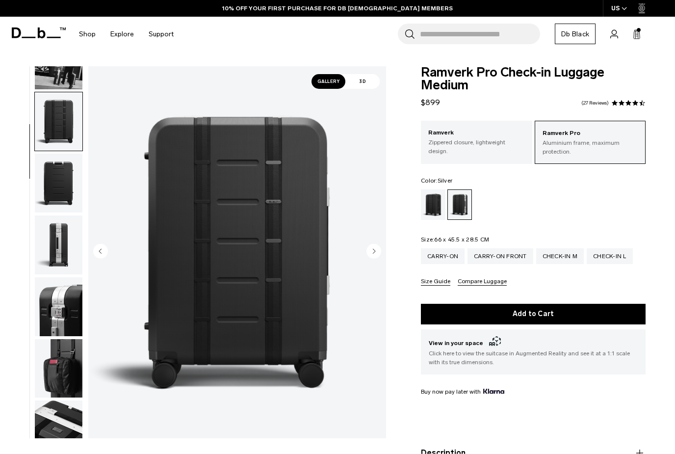
scroll to position [125, 0]
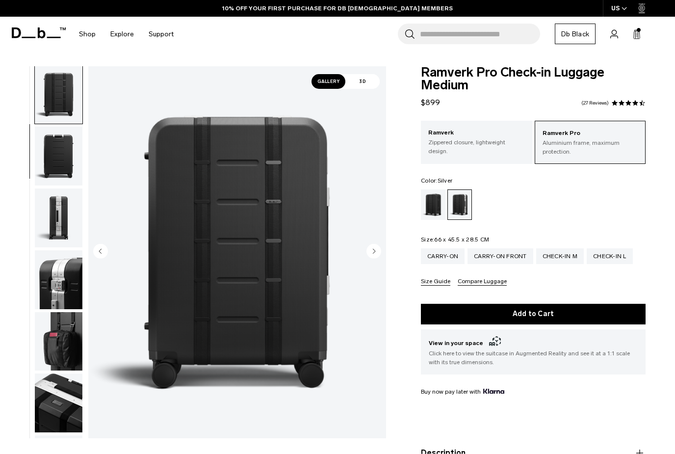
click at [57, 235] on img "button" at bounding box center [59, 217] width 48 height 59
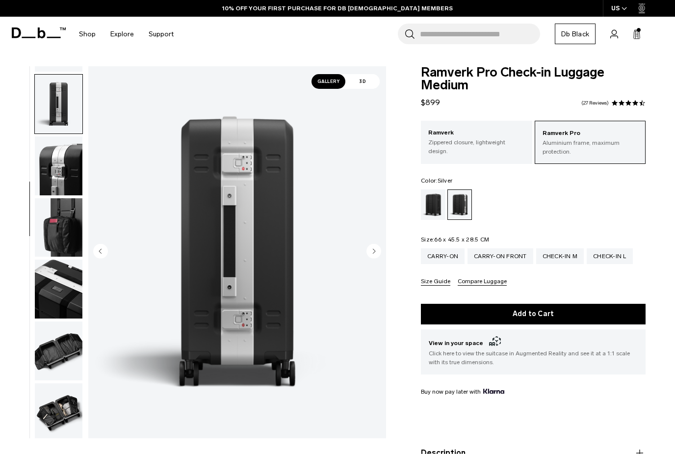
scroll to position [250, 0]
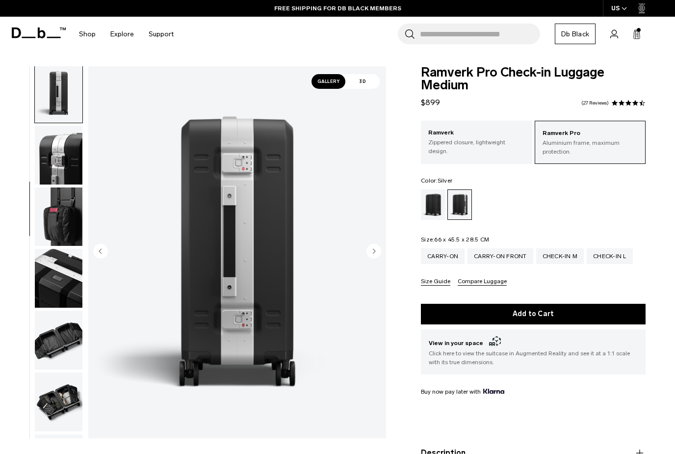
click at [42, 165] on img "button" at bounding box center [59, 155] width 48 height 59
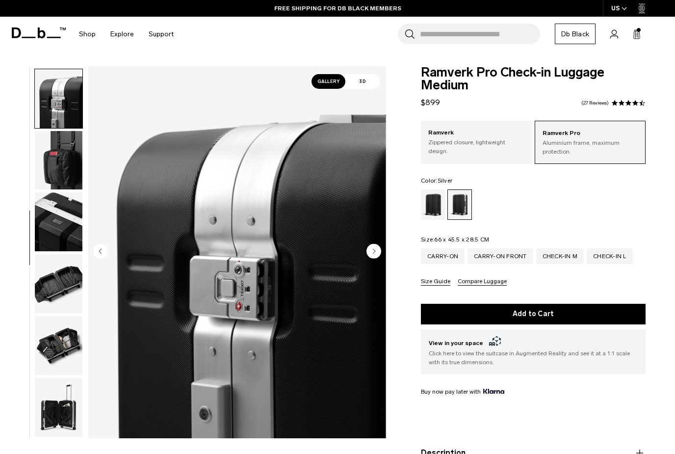
scroll to position [312, 0]
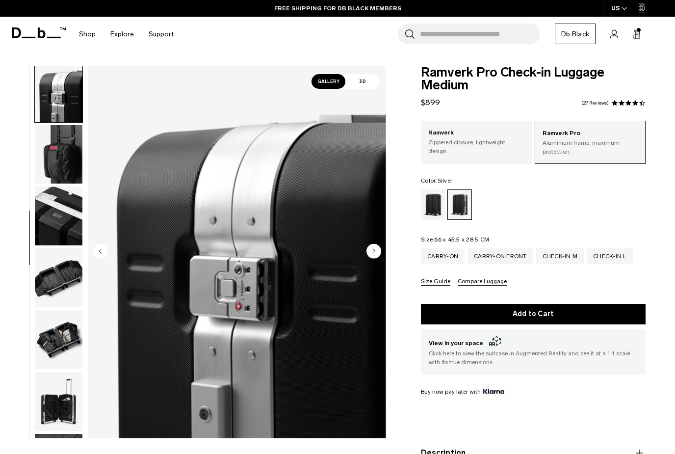
click at [42, 229] on img "button" at bounding box center [59, 215] width 48 height 59
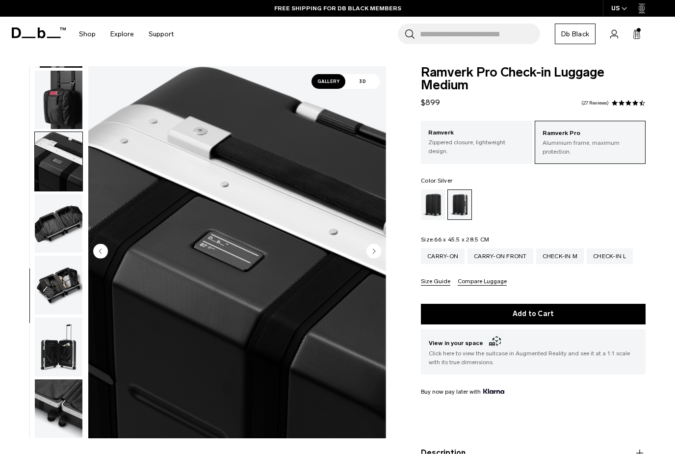
scroll to position [375, 0]
click at [54, 224] on img "button" at bounding box center [59, 223] width 48 height 59
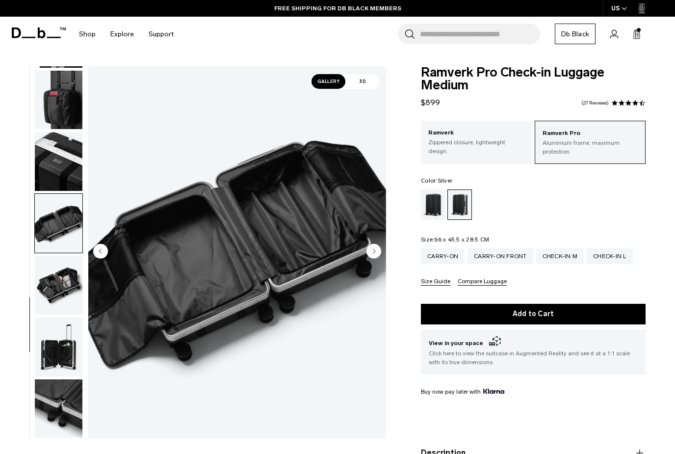
click at [49, 282] on img "button" at bounding box center [59, 285] width 48 height 59
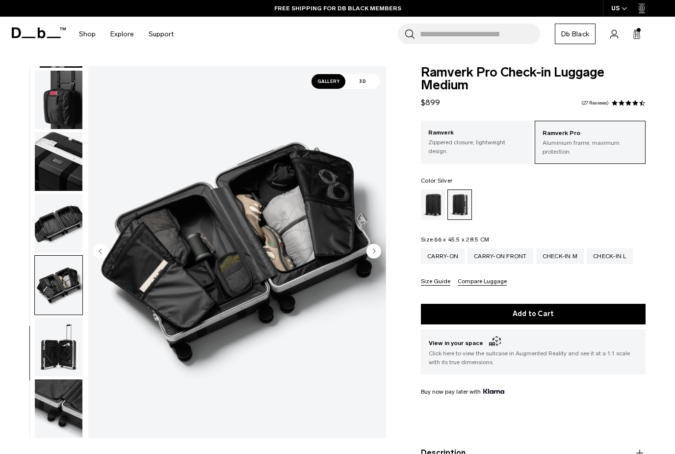
click at [60, 397] on img "button" at bounding box center [59, 408] width 48 height 59
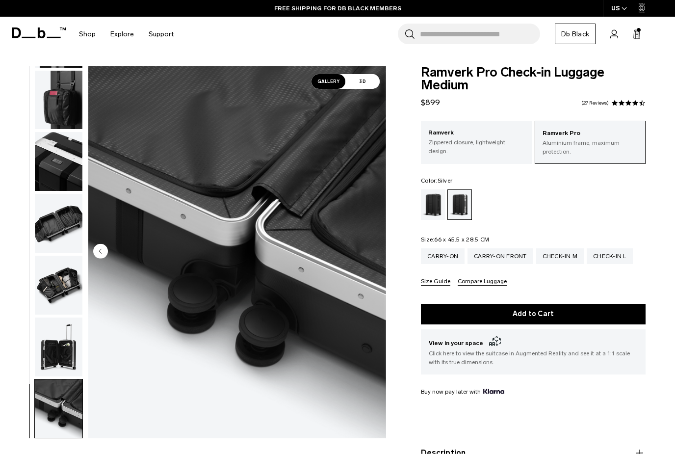
click at [51, 338] on img "button" at bounding box center [59, 346] width 48 height 59
